Goal: Information Seeking & Learning: Learn about a topic

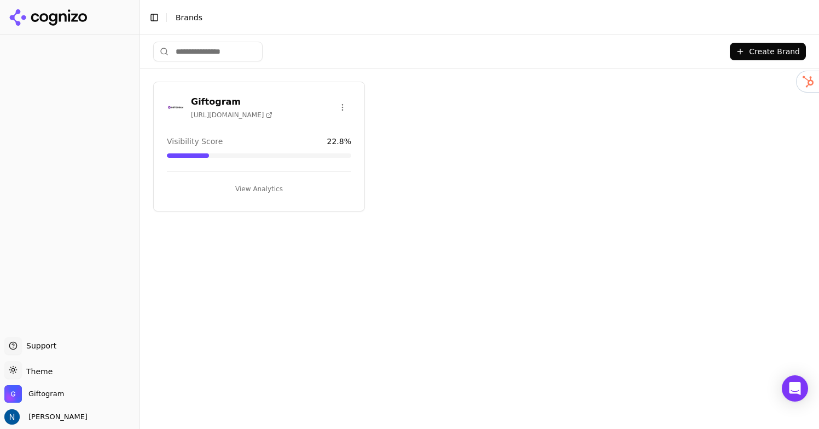
click at [240, 99] on h3 "Giftogram" at bounding box center [232, 101] width 82 height 13
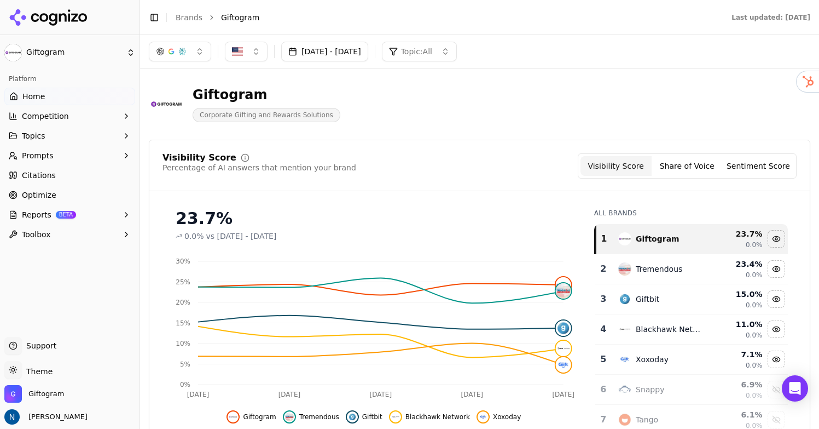
click at [92, 113] on button "Competition" at bounding box center [69, 116] width 131 height 18
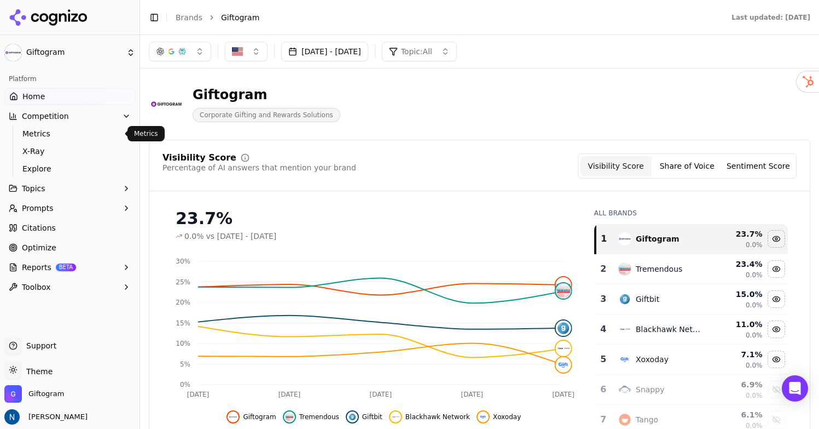
click at [83, 135] on span "Metrics" at bounding box center [69, 133] width 95 height 11
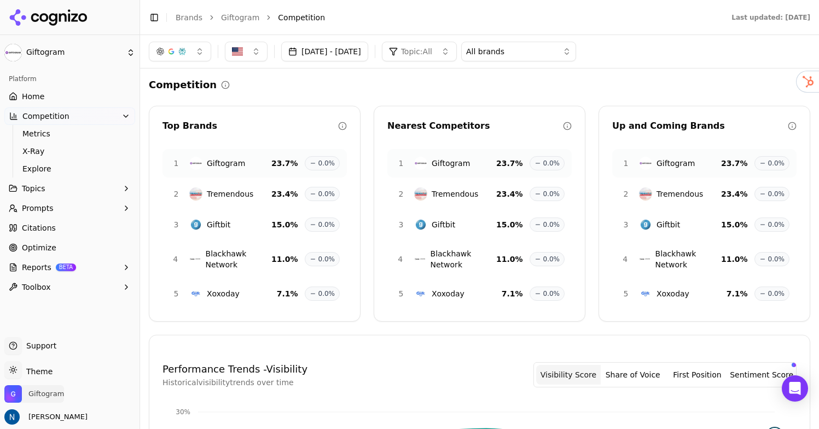
click at [46, 396] on span "Giftogram" at bounding box center [46, 394] width 36 height 10
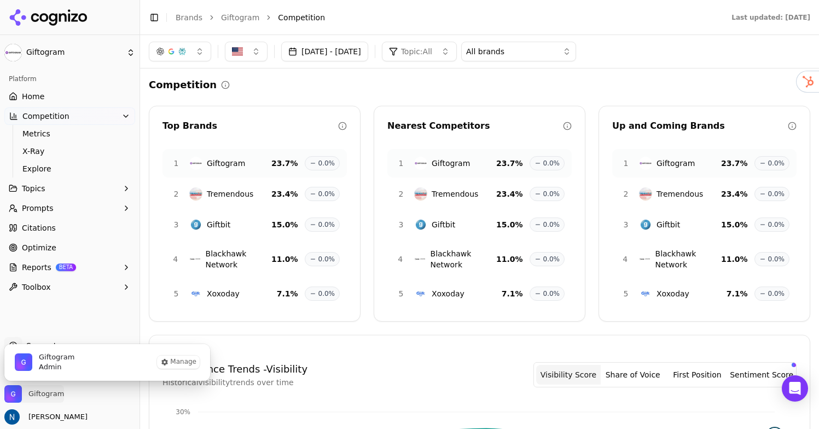
click at [47, 393] on span "Giftogram" at bounding box center [46, 394] width 36 height 10
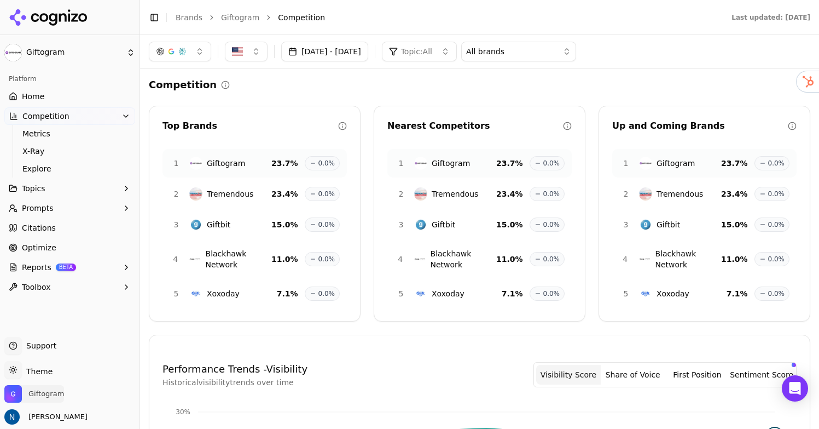
click at [47, 393] on span "Giftogram" at bounding box center [46, 394] width 36 height 10
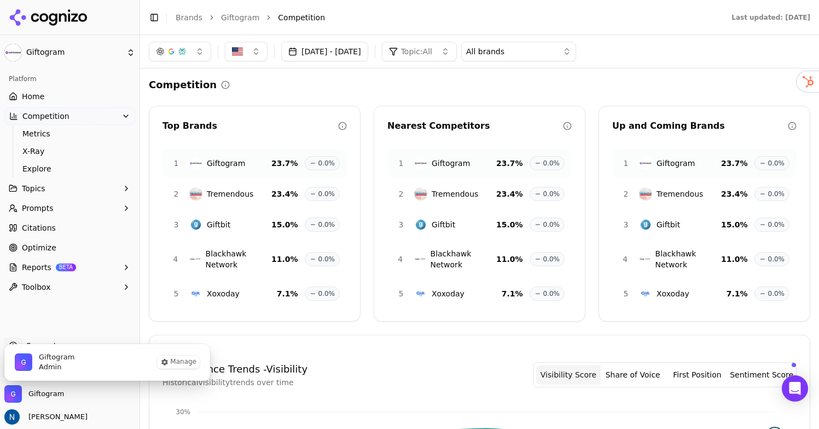
click at [95, 290] on button "Toolbox" at bounding box center [69, 287] width 131 height 18
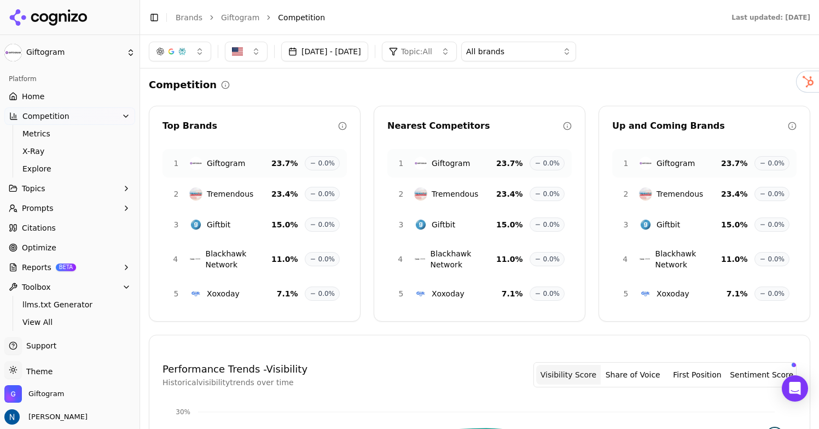
click at [106, 270] on button "Reports BETA" at bounding box center [69, 267] width 131 height 18
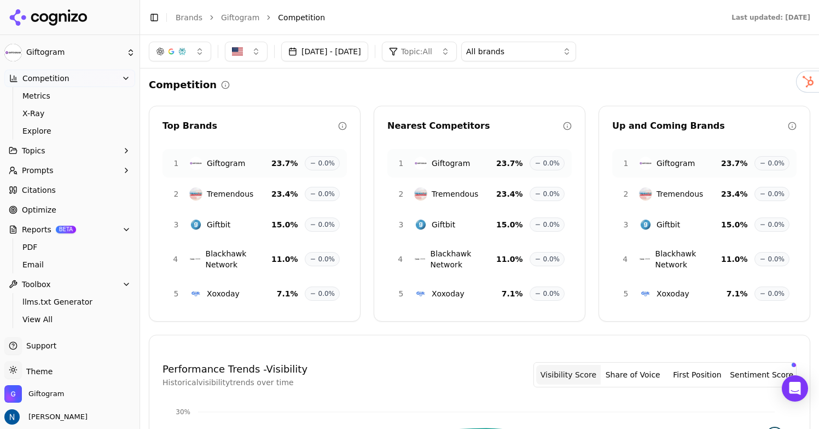
click at [83, 204] on link "Optimize" at bounding box center [69, 210] width 131 height 18
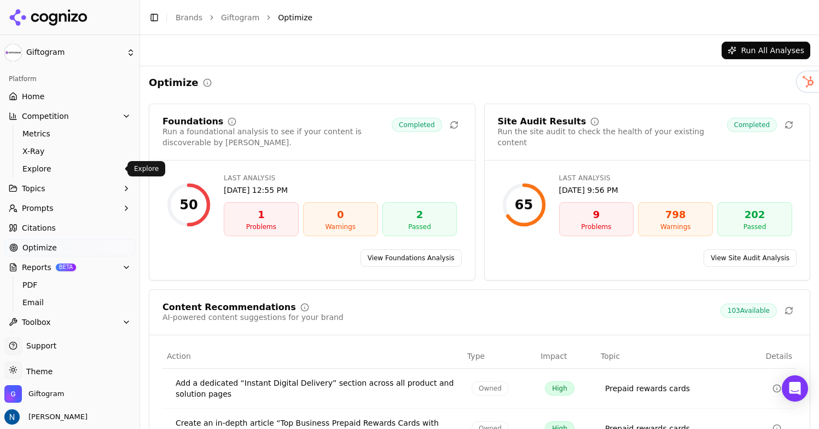
click at [56, 167] on span "Explore" at bounding box center [69, 168] width 95 height 11
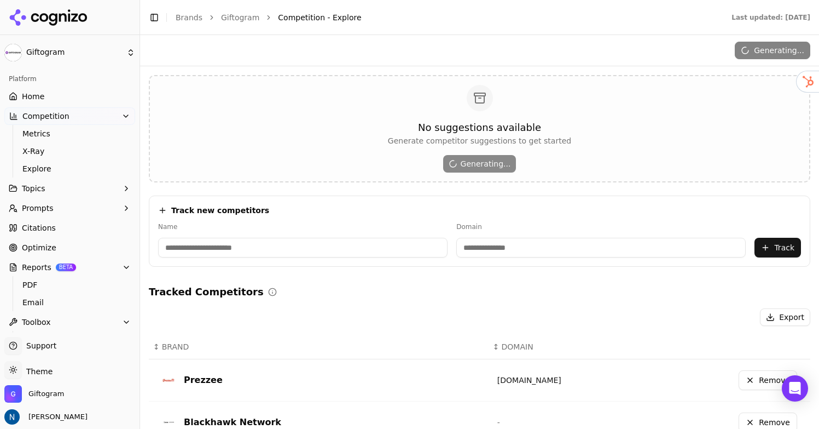
click at [387, 245] on input at bounding box center [303, 248] width 290 height 20
type input "****"
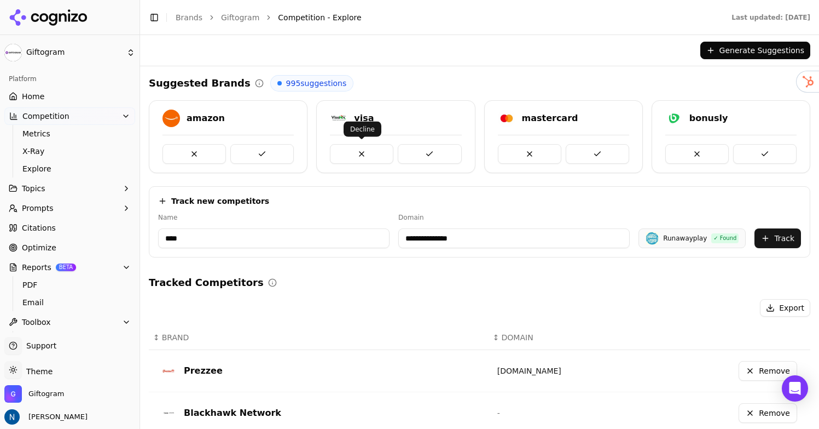
click at [436, 232] on input "**********" at bounding box center [514, 238] width 232 height 20
paste input "*"
click at [460, 241] on input "**********" at bounding box center [558, 238] width 261 height 20
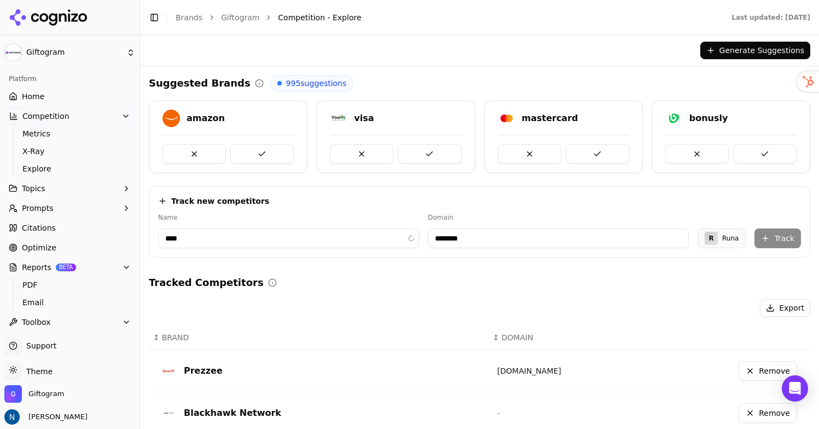
click at [488, 240] on input "********" at bounding box center [558, 238] width 261 height 20
type input "*******"
click at [781, 236] on button "Track" at bounding box center [778, 238] width 47 height 20
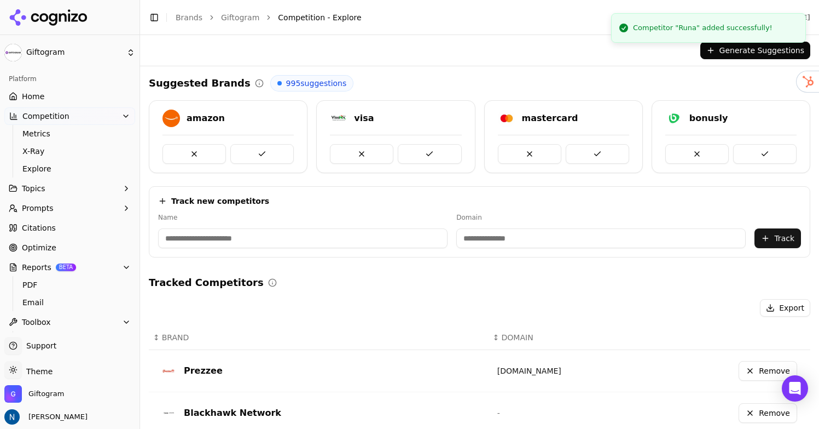
click at [674, 56] on div "Generate Suggestions" at bounding box center [480, 51] width 662 height 18
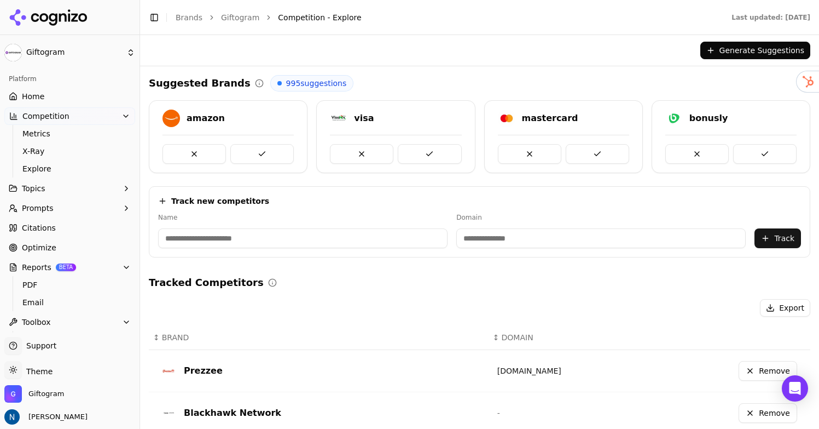
click at [55, 90] on link "Home" at bounding box center [69, 97] width 131 height 18
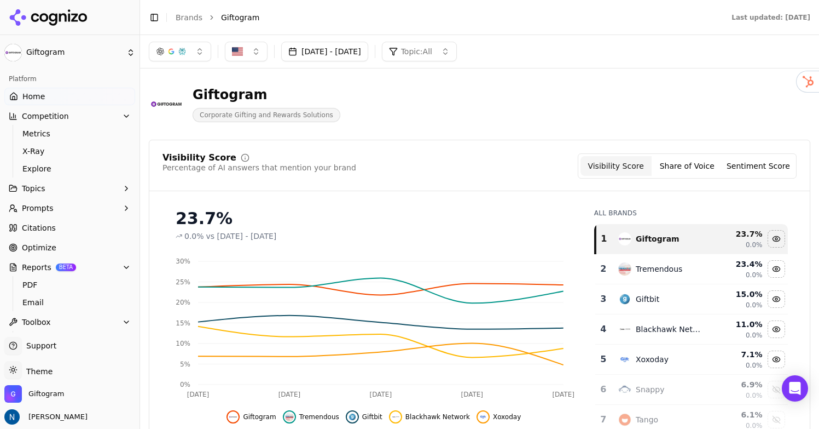
click at [55, 112] on span "Competition" at bounding box center [45, 116] width 47 height 11
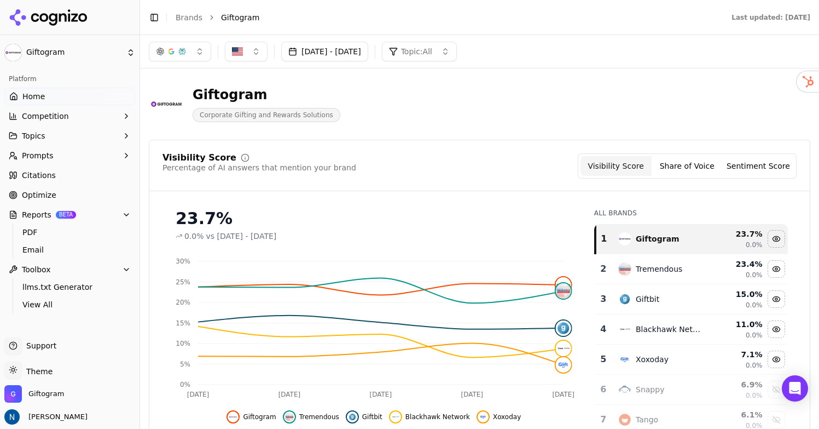
click at [56, 133] on button "Topics" at bounding box center [69, 136] width 131 height 18
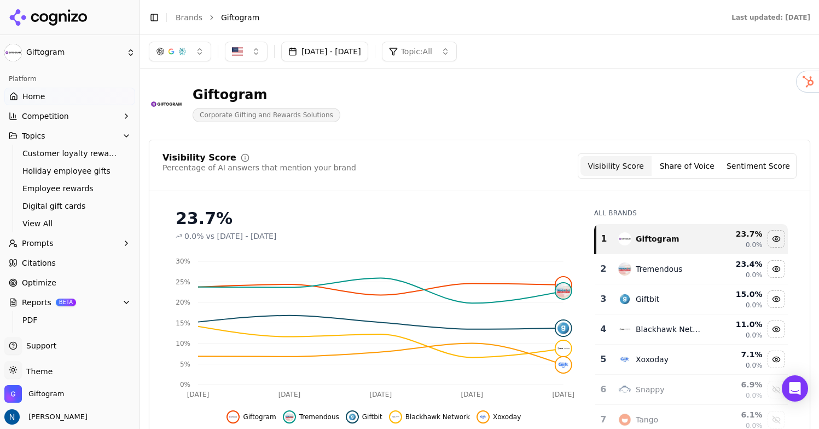
click at [45, 240] on span "Prompts" at bounding box center [38, 243] width 32 height 11
click at [67, 312] on link "Citations" at bounding box center [69, 316] width 131 height 18
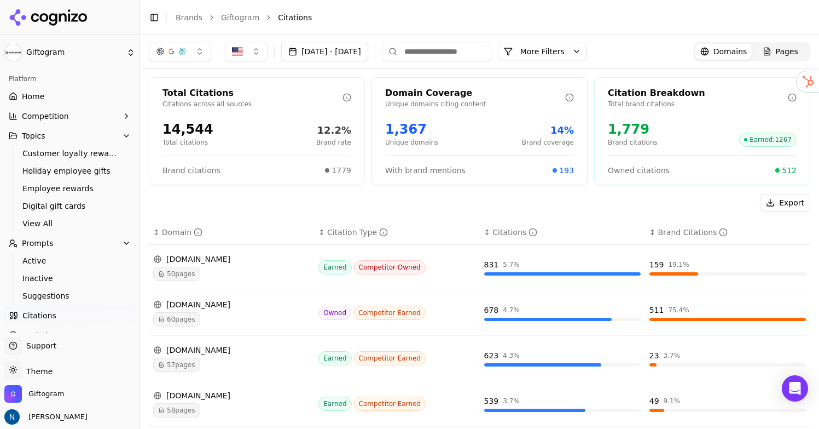
click at [71, 91] on link "Home" at bounding box center [69, 97] width 131 height 18
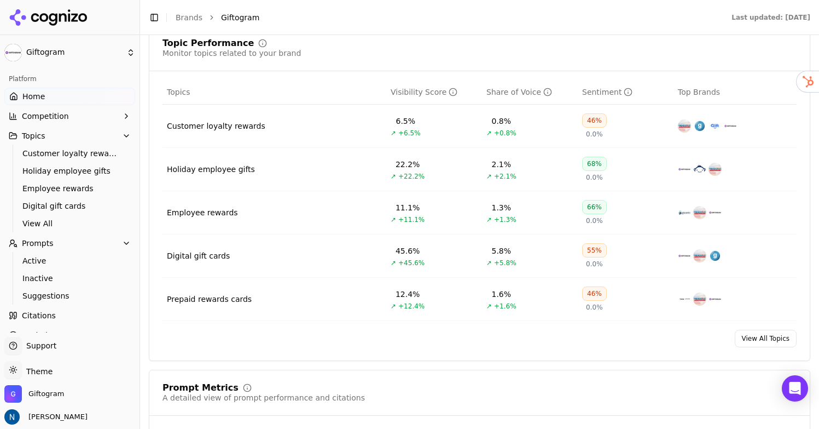
scroll to position [471, 0]
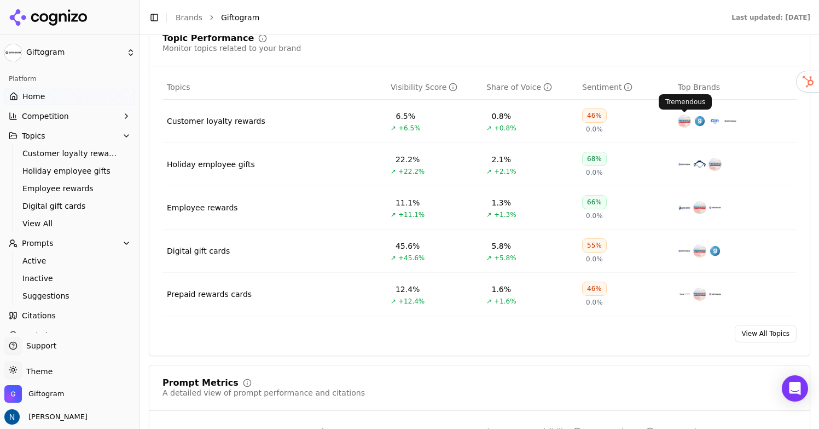
click at [686, 120] on img "Data table" at bounding box center [684, 120] width 13 height 13
drag, startPoint x: 684, startPoint y: 122, endPoint x: 306, endPoint y: 16, distance: 392.3
click at [0, 0] on div "Giftogram Platform Home Competition Topics Customer loyalty rewards Holiday emp…" at bounding box center [409, 214] width 819 height 429
click at [73, 96] on link "Home" at bounding box center [69, 97] width 131 height 18
click at [77, 115] on button "Competition" at bounding box center [69, 116] width 131 height 18
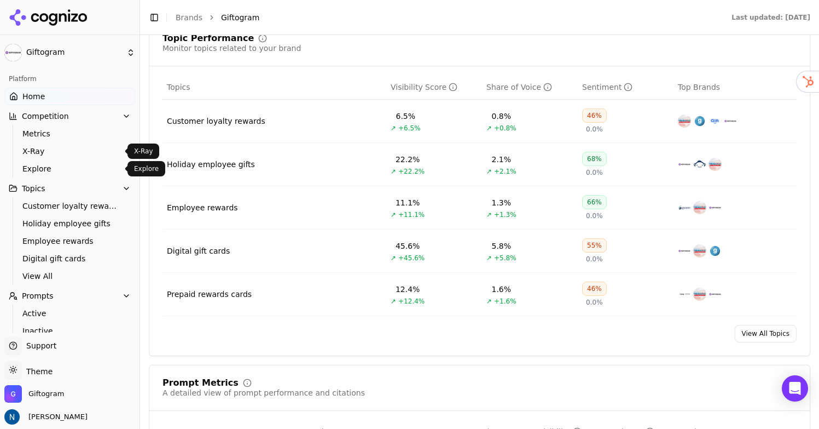
click at [67, 161] on link "Explore" at bounding box center [70, 168] width 104 height 15
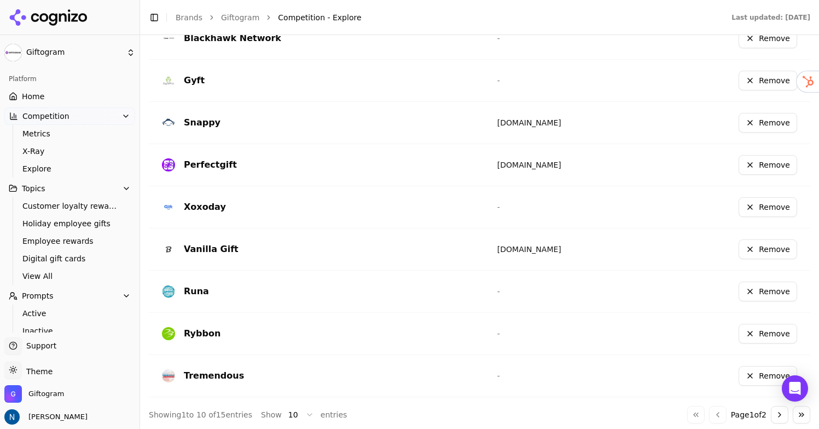
scroll to position [378, 0]
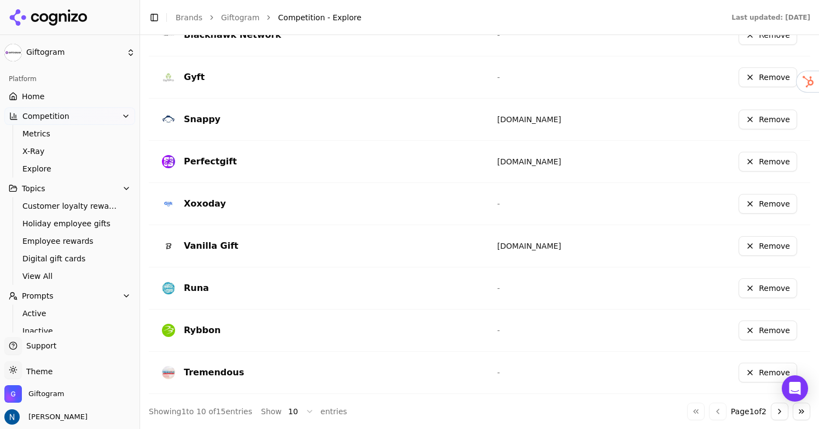
click at [264, 366] on div "Tremendous" at bounding box center [321, 372] width 318 height 18
click at [215, 368] on div "Tremendous" at bounding box center [214, 372] width 60 height 13
